Goal: Task Accomplishment & Management: Use online tool/utility

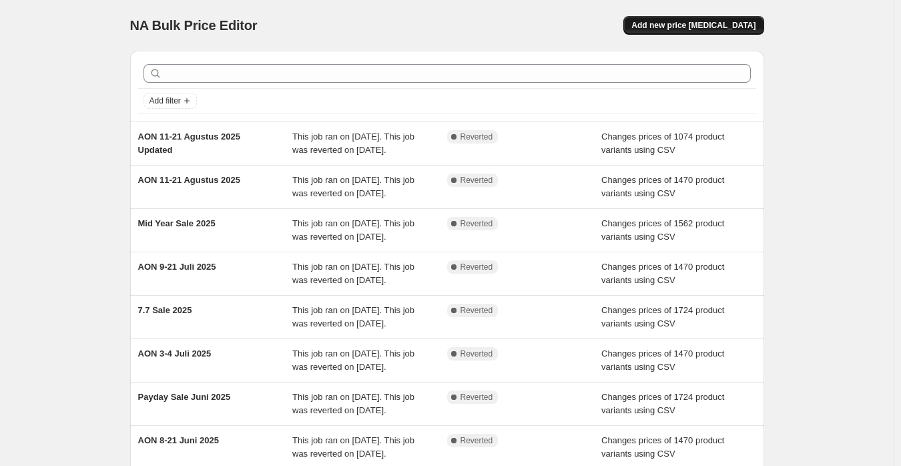
click at [709, 22] on span "Add new price [MEDICAL_DATA]" at bounding box center [694, 25] width 124 height 11
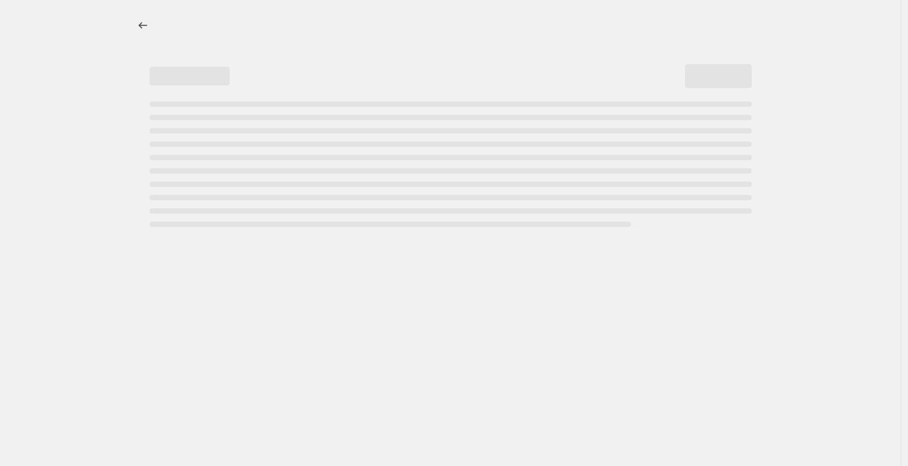
select select "percentage"
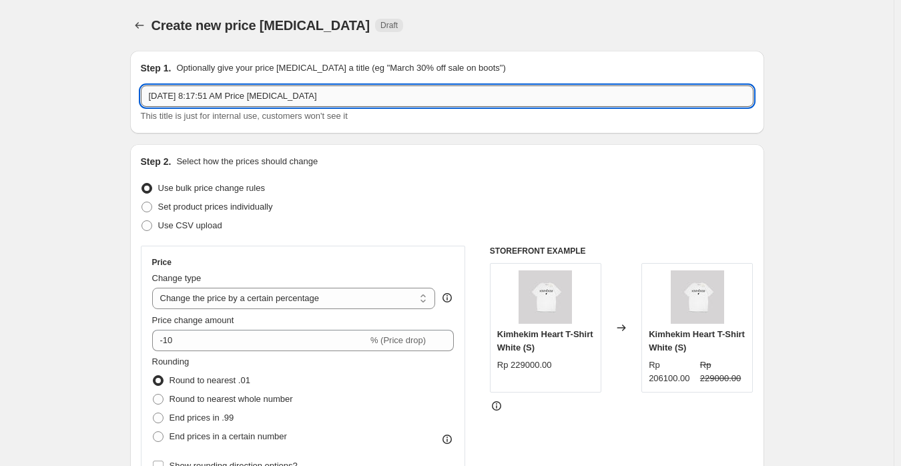
click at [348, 91] on input "[DATE] 8:17:51 AM Price [MEDICAL_DATA]" at bounding box center [447, 95] width 613 height 21
paste input "Payday Sale Agustus 2025"
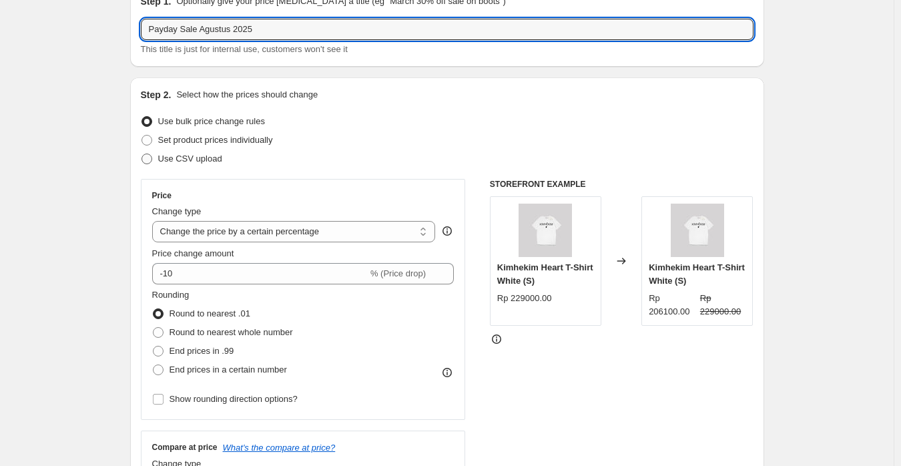
type input "Payday Sale Agustus 2025"
click at [166, 161] on span "Use CSV upload" at bounding box center [190, 159] width 64 height 10
click at [142, 154] on input "Use CSV upload" at bounding box center [142, 154] width 1 height 1
radio input "true"
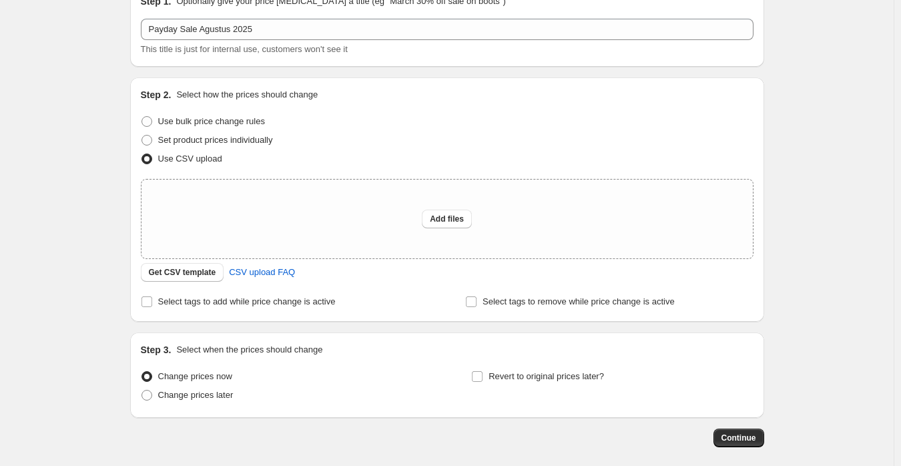
scroll to position [130, 0]
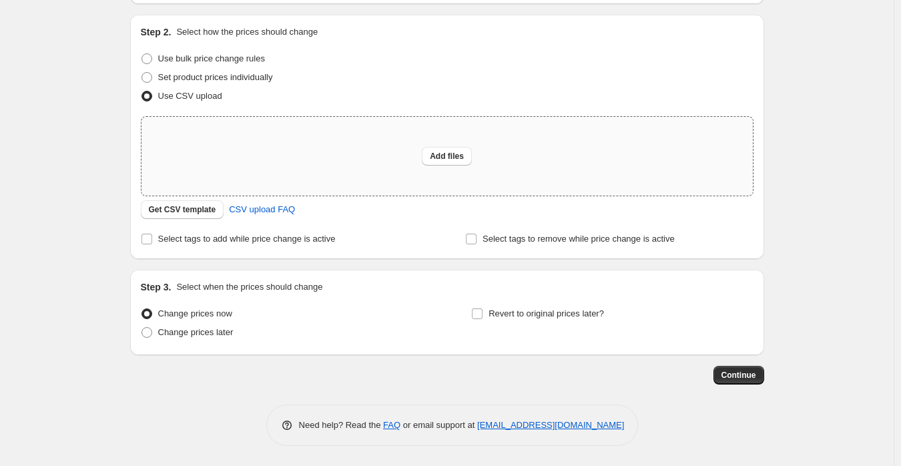
click at [438, 146] on div "Add files" at bounding box center [448, 156] width 612 height 79
type input "C:\fakepath\[PERSON_NAME] Mega Sale 2025 (Shopify).csv"
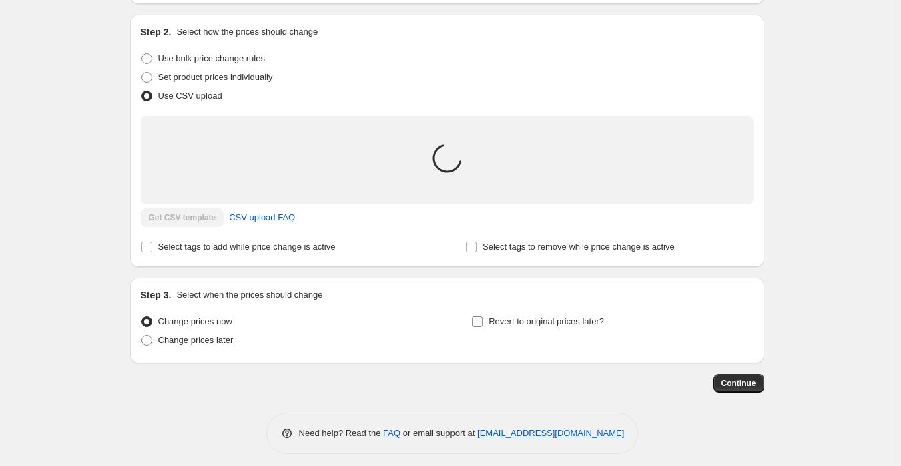
click at [498, 325] on span "Revert to original prices later?" at bounding box center [547, 322] width 116 height 10
click at [483, 325] on input "Revert to original prices later?" at bounding box center [477, 322] width 11 height 11
checkbox input "true"
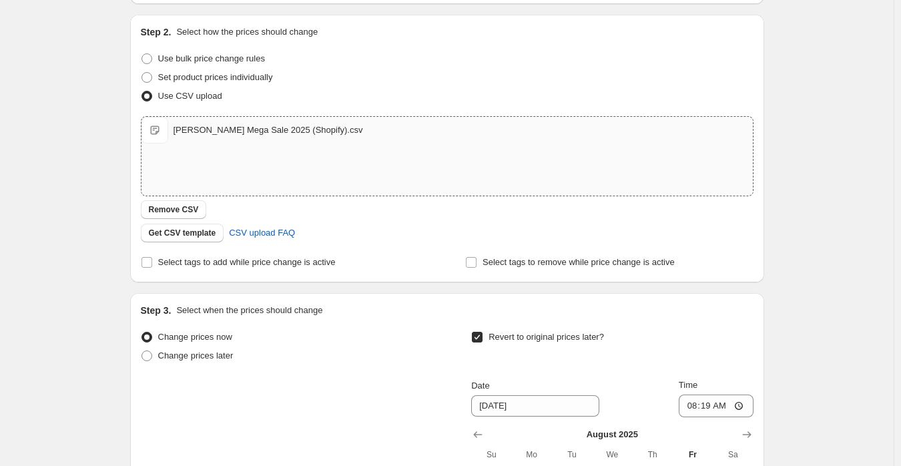
scroll to position [397, 0]
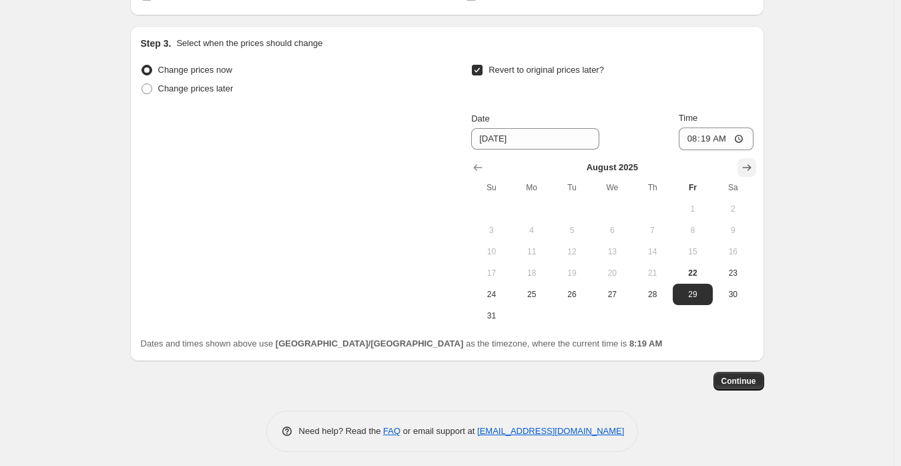
drag, startPoint x: 747, startPoint y: 179, endPoint x: 753, endPoint y: 168, distance: 13.2
click at [750, 176] on div "[DATE] Su Mo Tu We Th Fr Sa 1 2 3 4 5 6 7 8 9 10 11 12 13 14 15 16 17 18 19 20 …" at bounding box center [612, 238] width 282 height 176
click at [751, 168] on icon "Show next month, September 2025" at bounding box center [747, 167] width 9 height 7
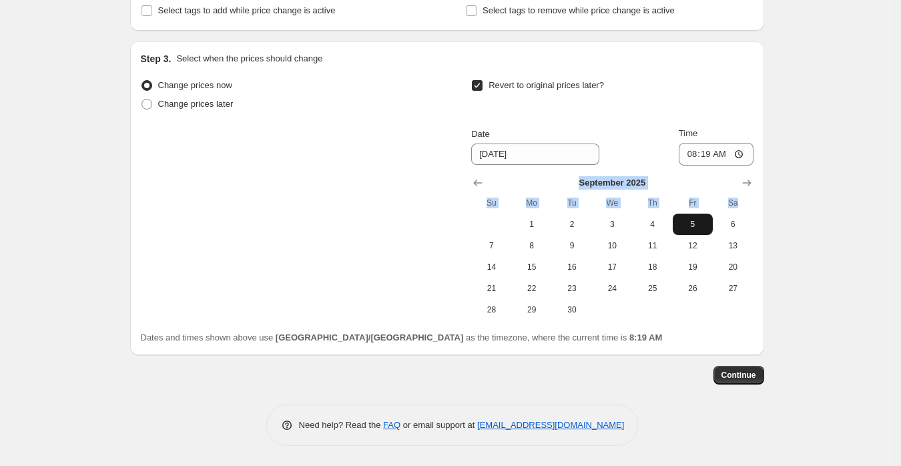
click at [694, 224] on span "5" at bounding box center [692, 224] width 29 height 11
type input "[DATE]"
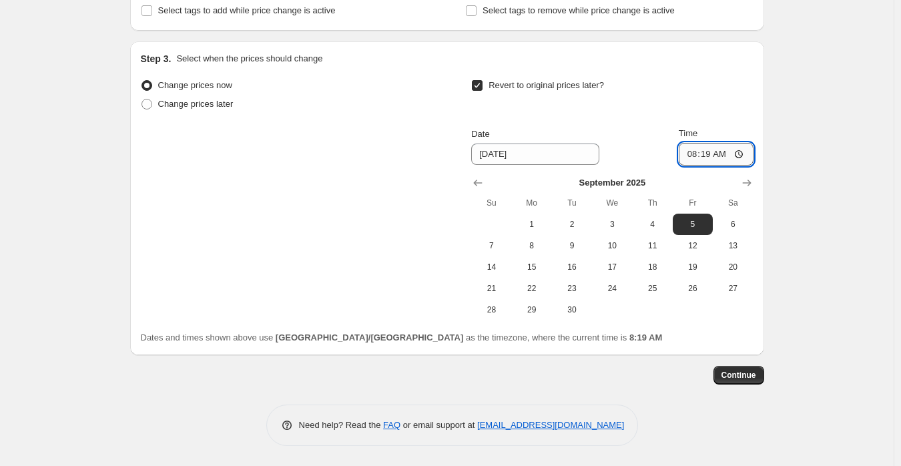
click at [696, 158] on input "08:19" at bounding box center [716, 154] width 75 height 23
type input "23:59"
click at [776, 175] on div "Create new price [MEDICAL_DATA]. This page is ready Create new price [MEDICAL_D…" at bounding box center [447, 42] width 666 height 847
click at [743, 381] on button "Continue" at bounding box center [739, 375] width 51 height 19
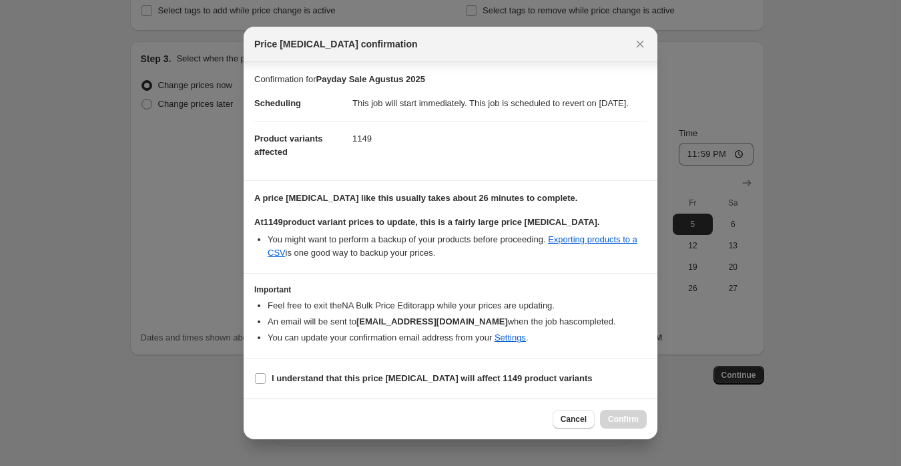
scroll to position [1, 0]
click at [365, 383] on b "I understand that this price [MEDICAL_DATA] will affect 1149 product variants" at bounding box center [432, 378] width 321 height 10
click at [266, 384] on input "I understand that this price [MEDICAL_DATA] will affect 1149 product variants" at bounding box center [260, 378] width 11 height 11
checkbox input "true"
click at [629, 423] on span "Confirm" at bounding box center [623, 419] width 31 height 11
